Goal: Entertainment & Leisure: Consume media (video, audio)

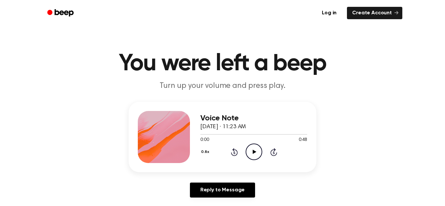
click at [254, 152] on icon at bounding box center [254, 152] width 4 height 4
click at [254, 152] on icon "Pause Audio" at bounding box center [254, 152] width 17 height 17
click at [230, 134] on span at bounding box center [232, 134] width 5 height 5
click at [254, 151] on icon at bounding box center [254, 152] width 4 height 4
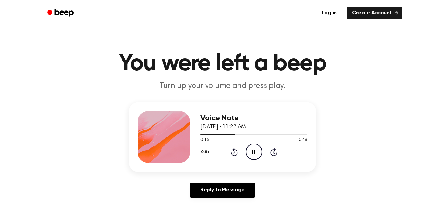
click at [254, 151] on icon "Pause Audio" at bounding box center [254, 152] width 17 height 17
click at [231, 134] on span at bounding box center [232, 134] width 5 height 5
click at [254, 152] on icon at bounding box center [254, 152] width 4 height 4
click at [254, 152] on icon "Pause Audio" at bounding box center [254, 152] width 17 height 17
click at [254, 152] on icon at bounding box center [254, 152] width 4 height 4
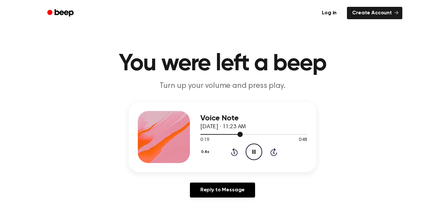
click at [233, 135] on div at bounding box center [253, 134] width 107 height 5
click at [235, 135] on div at bounding box center [225, 134] width 50 height 1
click at [231, 134] on div at bounding box center [230, 134] width 60 height 1
